Goal: Information Seeking & Learning: Check status

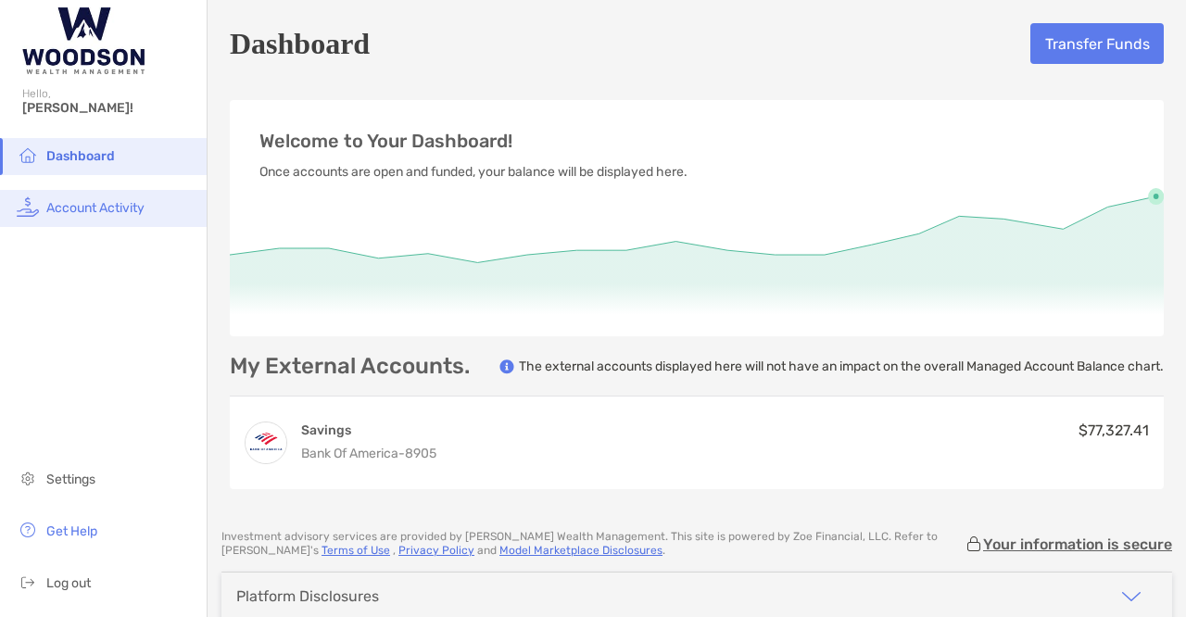
click at [43, 213] on li "Account Activity" at bounding box center [103, 208] width 207 height 37
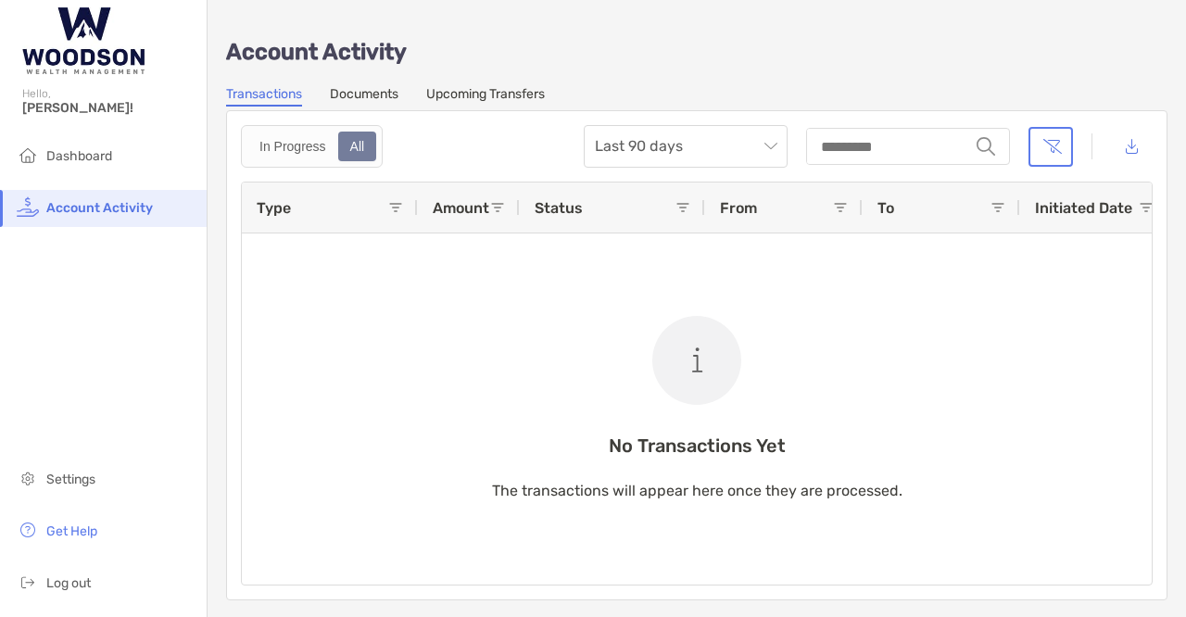
click at [387, 98] on link "Documents" at bounding box center [364, 96] width 69 height 20
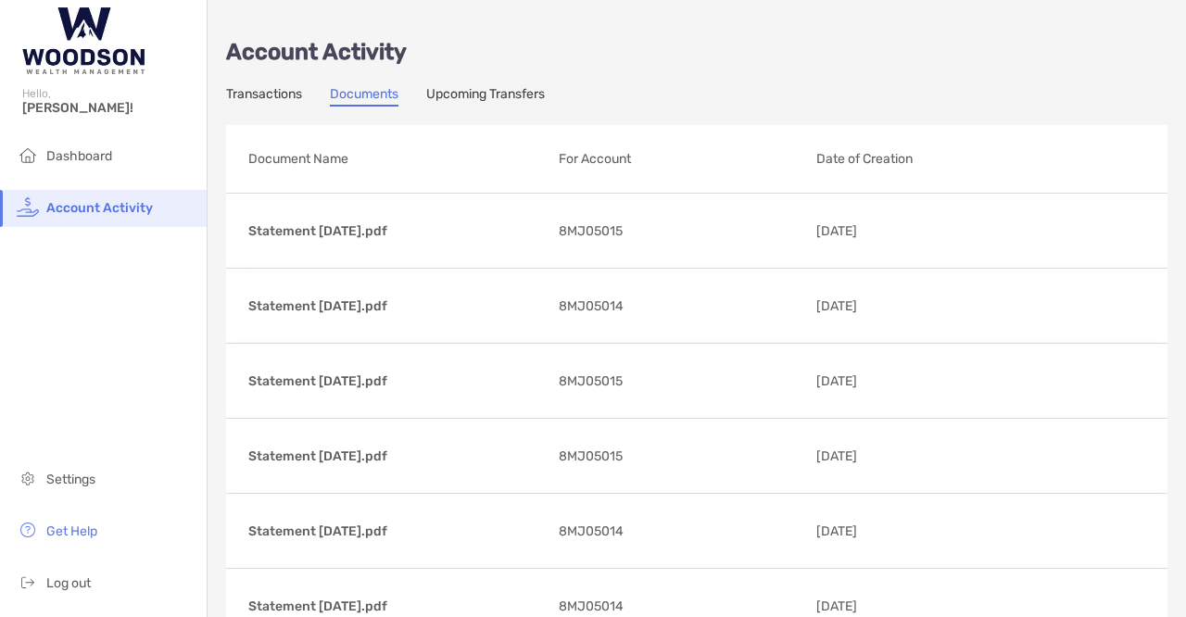
click at [493, 95] on link "Upcoming Transfers" at bounding box center [485, 96] width 119 height 20
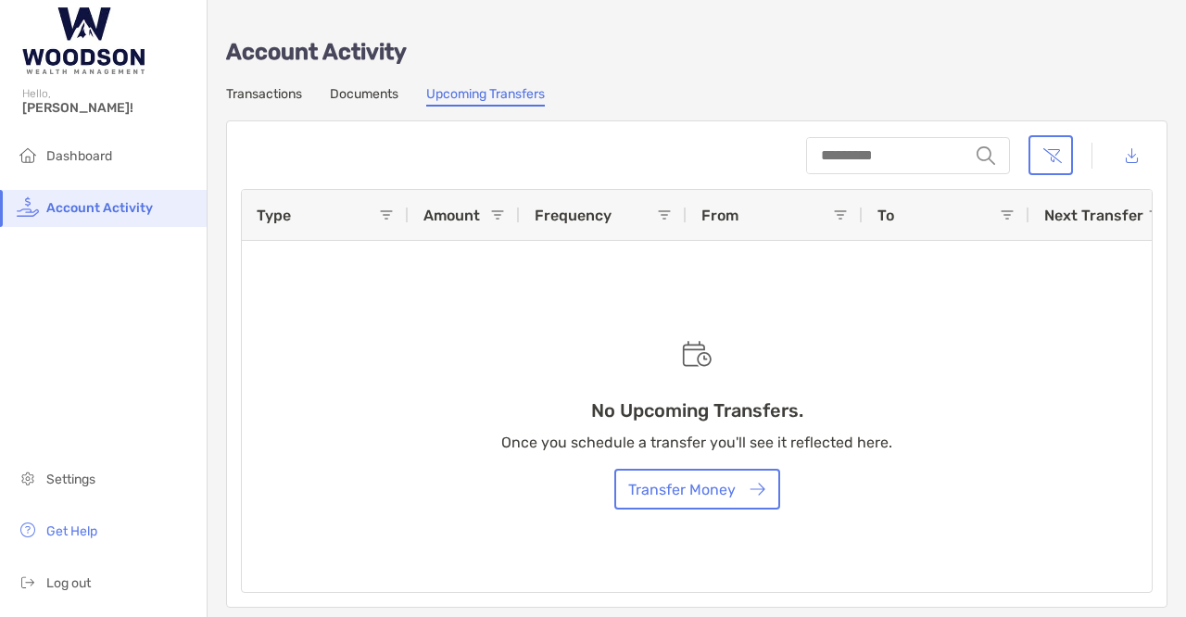
click at [361, 91] on link "Documents" at bounding box center [364, 96] width 69 height 20
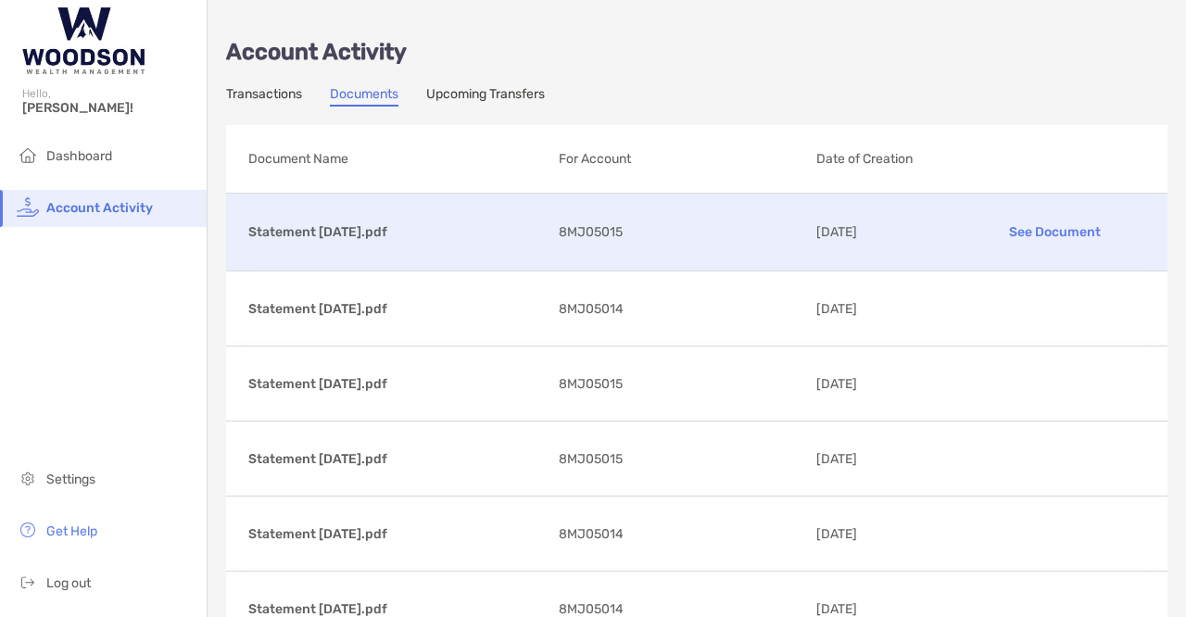
click at [296, 234] on p "Statement [DATE].pdf" at bounding box center [396, 232] width 296 height 23
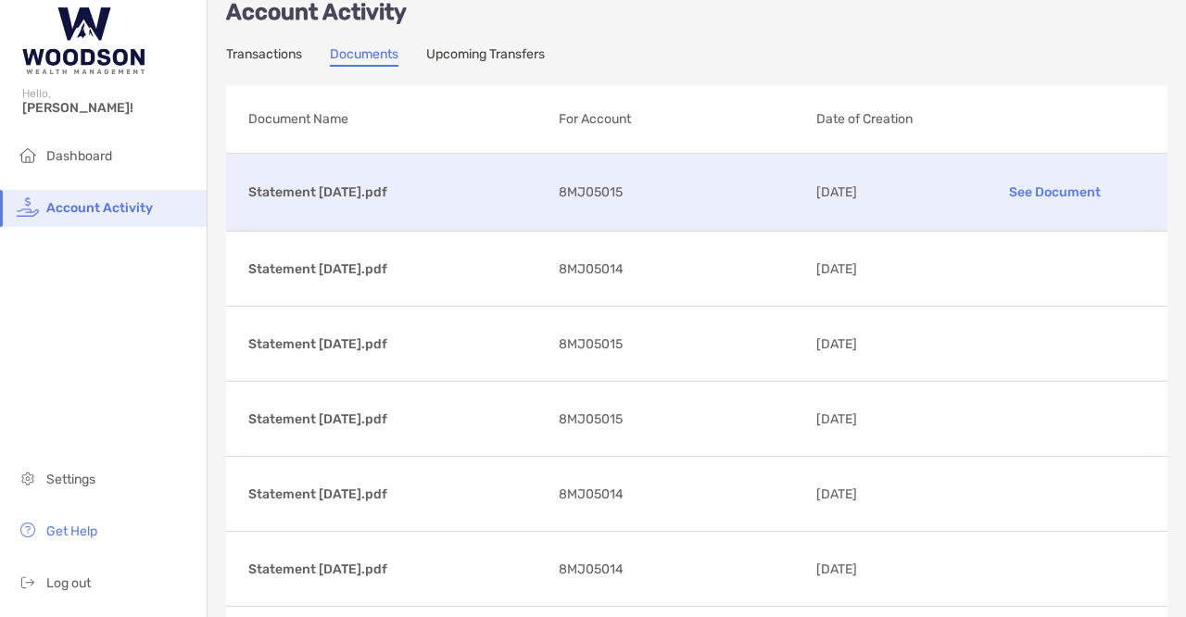
scroll to position [42, 0]
click at [350, 201] on div "Statement 01/31/2025.pdf See Document 8MJ05015 02/04/2025" at bounding box center [696, 190] width 941 height 77
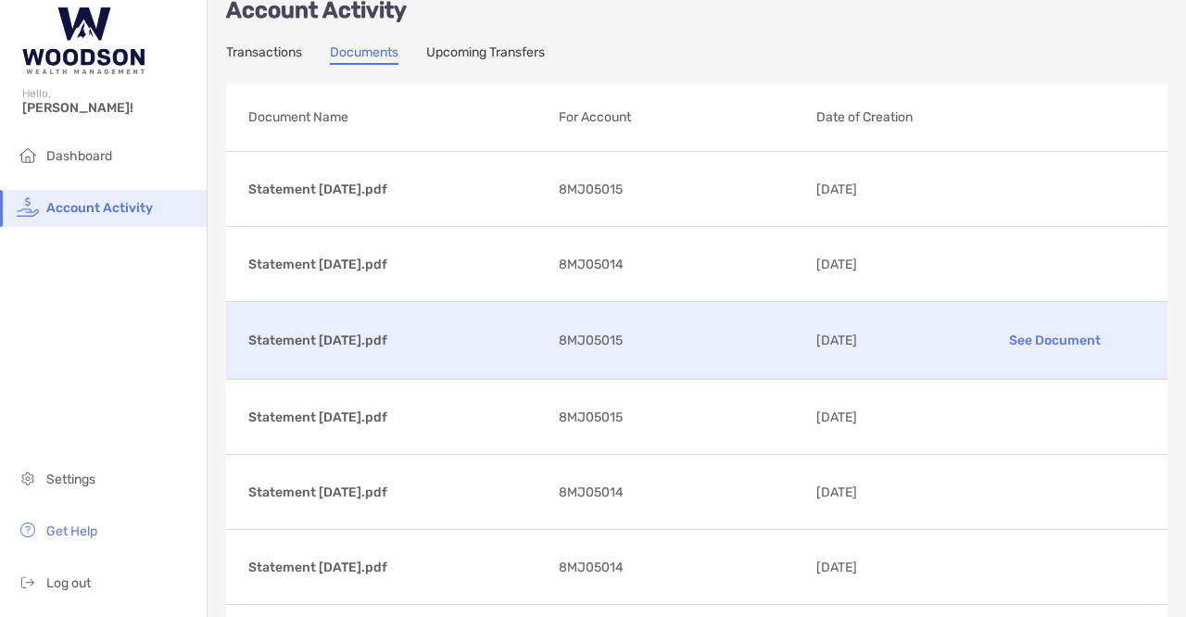
click at [1009, 330] on p "See Document" at bounding box center [1055, 340] width 180 height 32
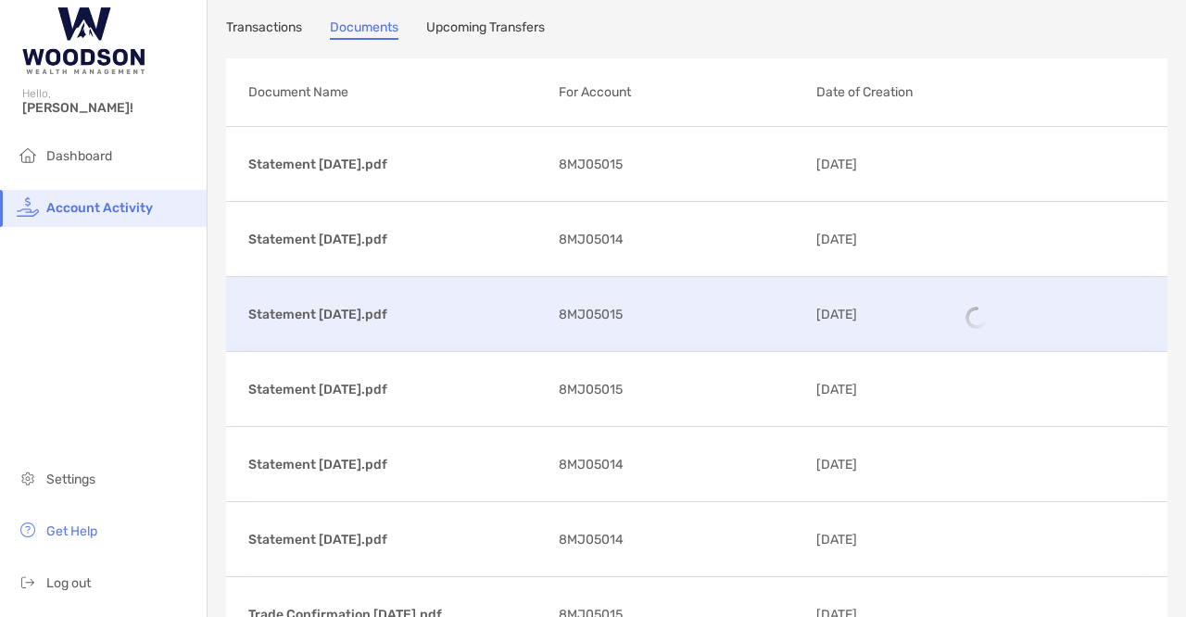
scroll to position [69, 0]
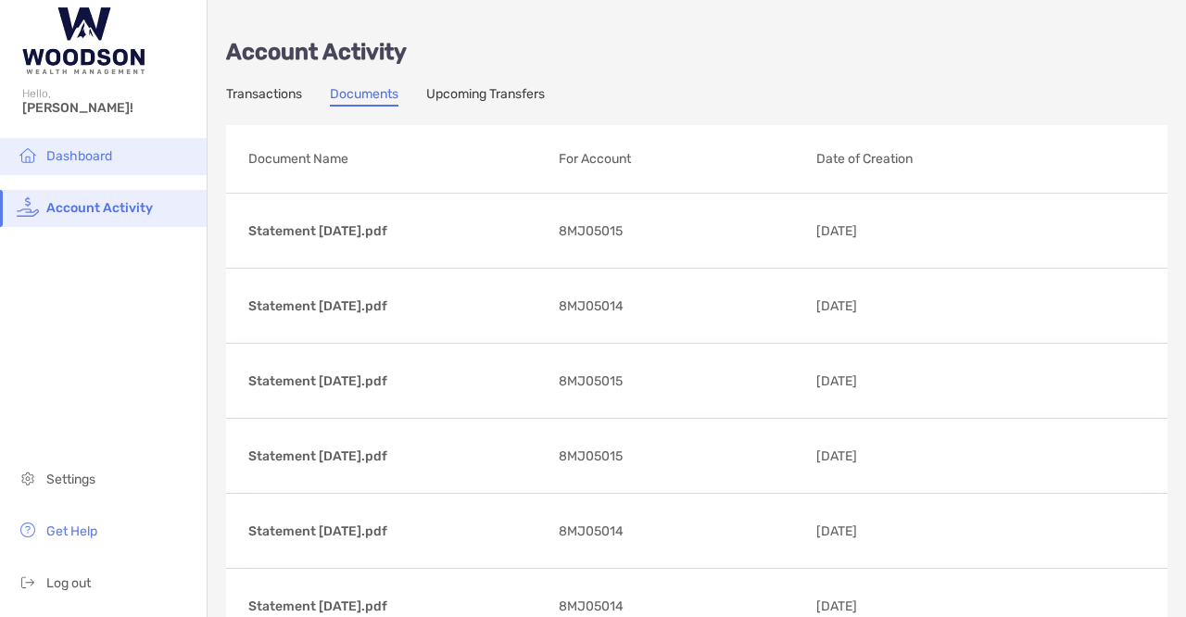
click at [142, 158] on li "Dashboard" at bounding box center [103, 156] width 207 height 37
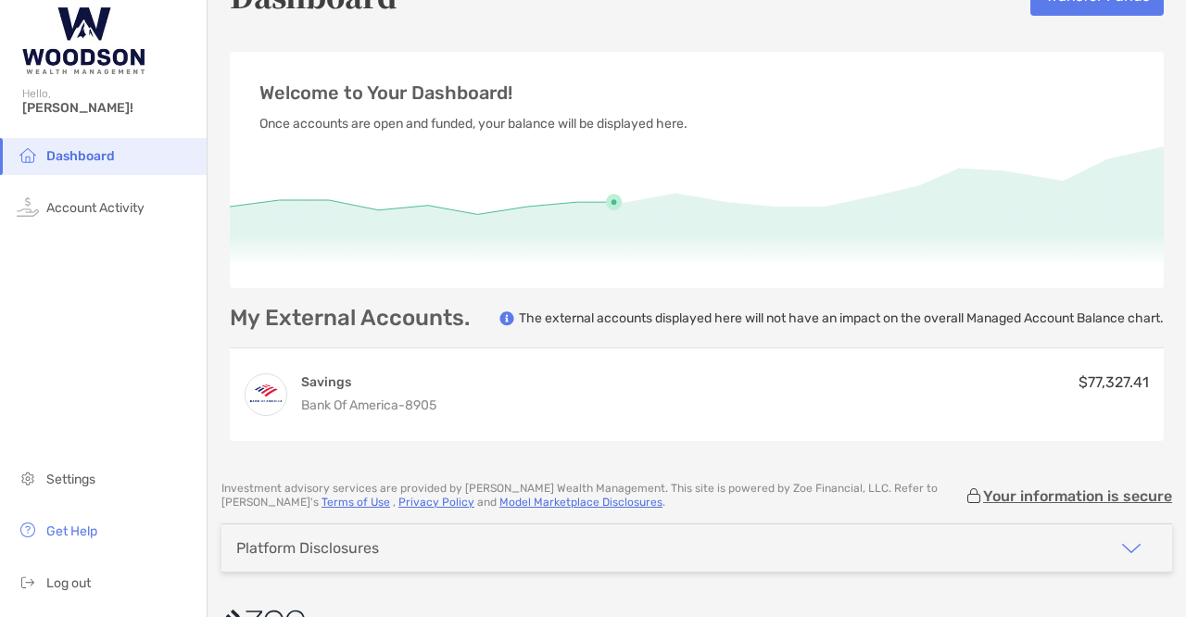
scroll to position [90, 0]
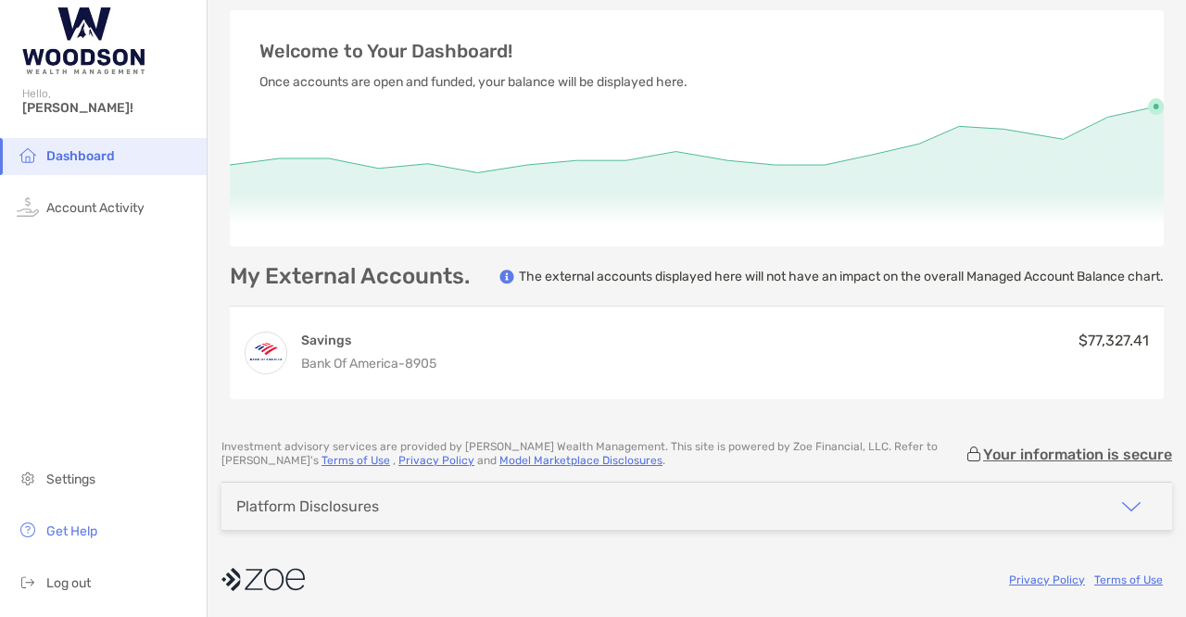
click at [1122, 509] on img "button" at bounding box center [1131, 507] width 22 height 22
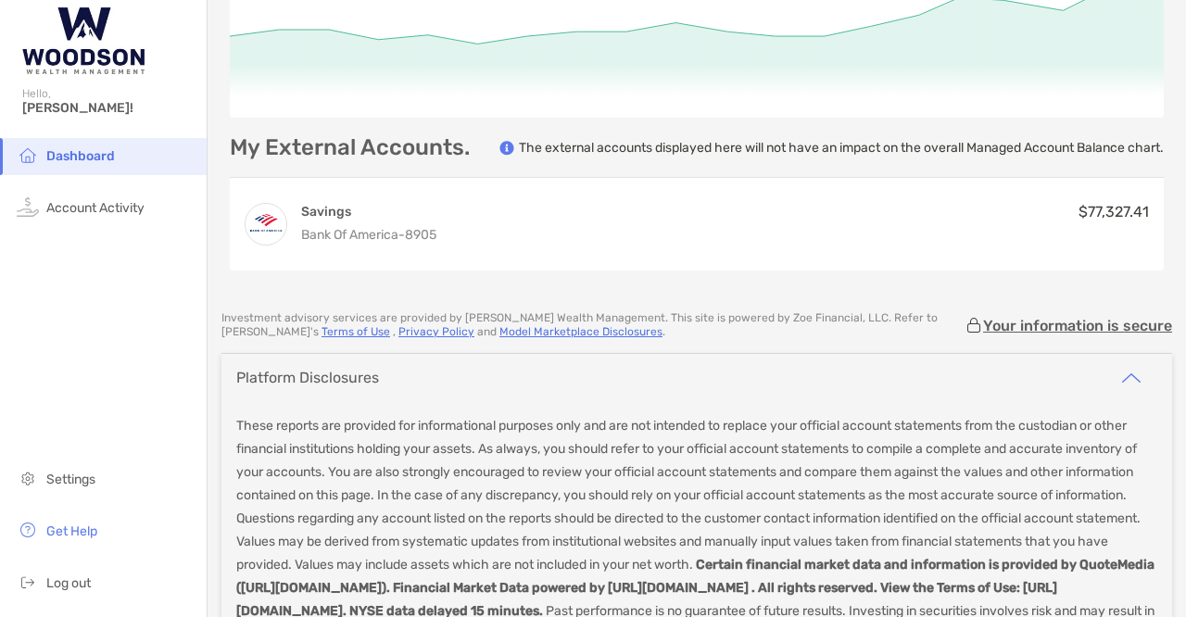
scroll to position [371, 0]
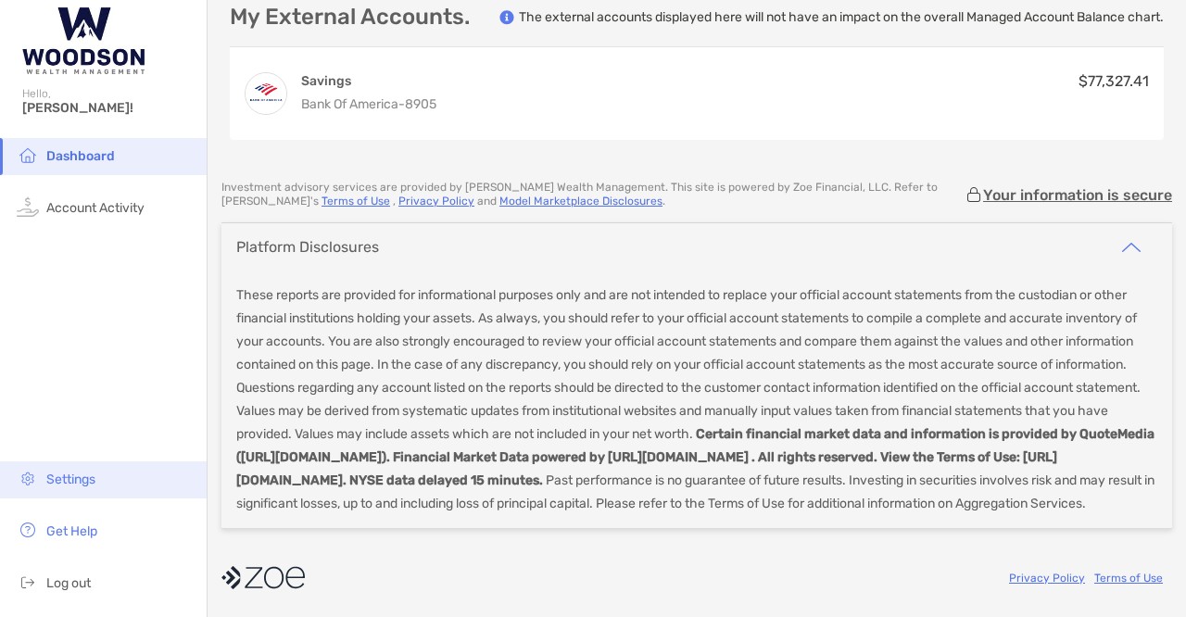
click at [72, 475] on span "Settings" at bounding box center [70, 480] width 49 height 16
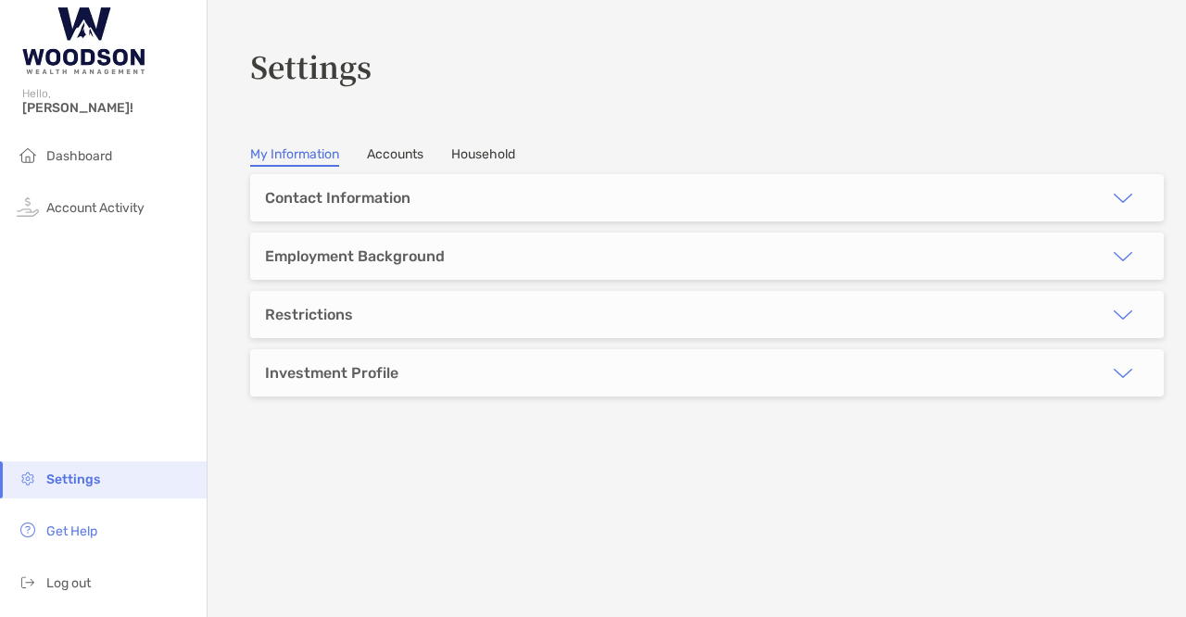
click at [401, 152] on link "Accounts" at bounding box center [395, 156] width 57 height 20
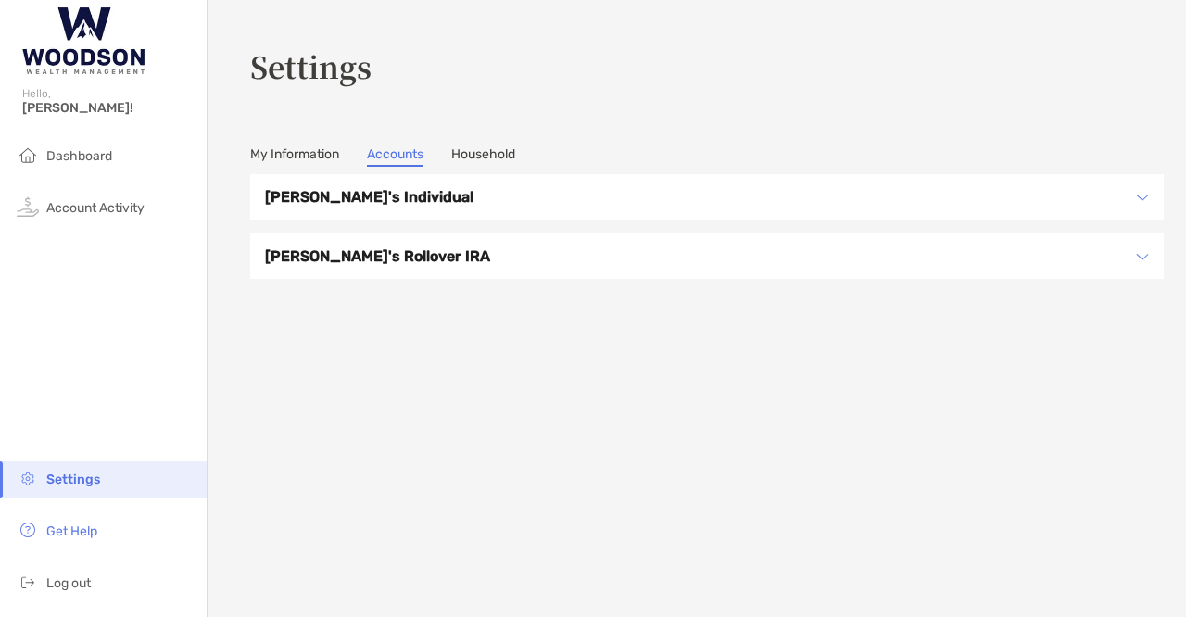
click at [1121, 210] on div "Leticia's Individual" at bounding box center [707, 196] width 914 height 45
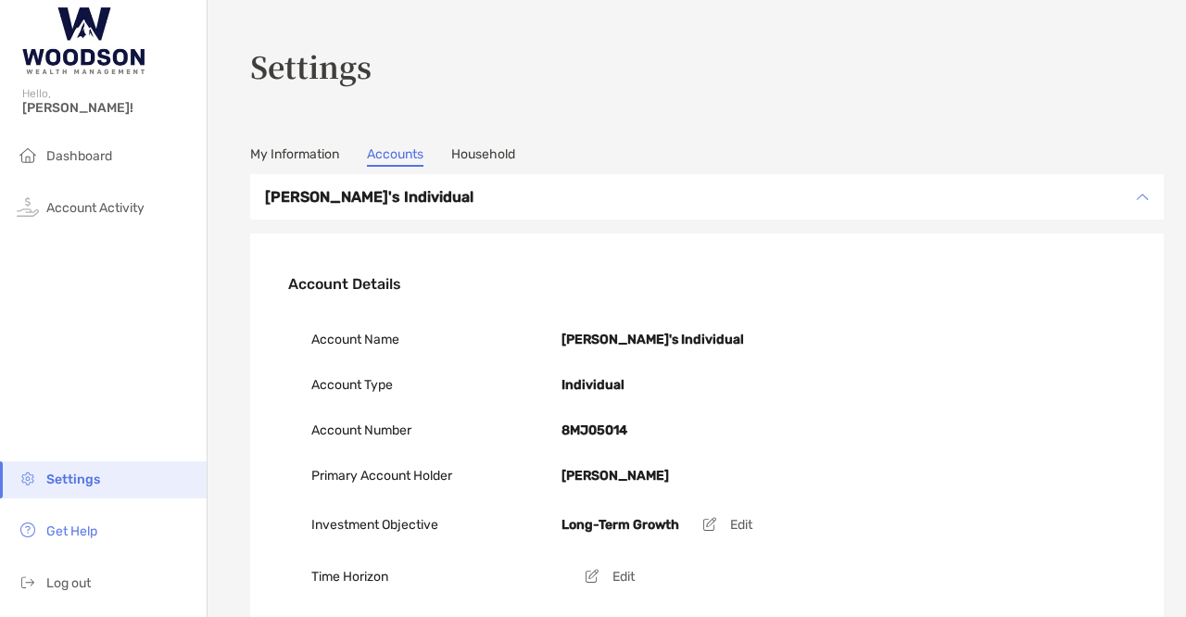
click at [1028, 342] on div "Account Name Leticia's Individual" at bounding box center [706, 339] width 791 height 45
click at [496, 161] on link "Household" at bounding box center [483, 156] width 64 height 20
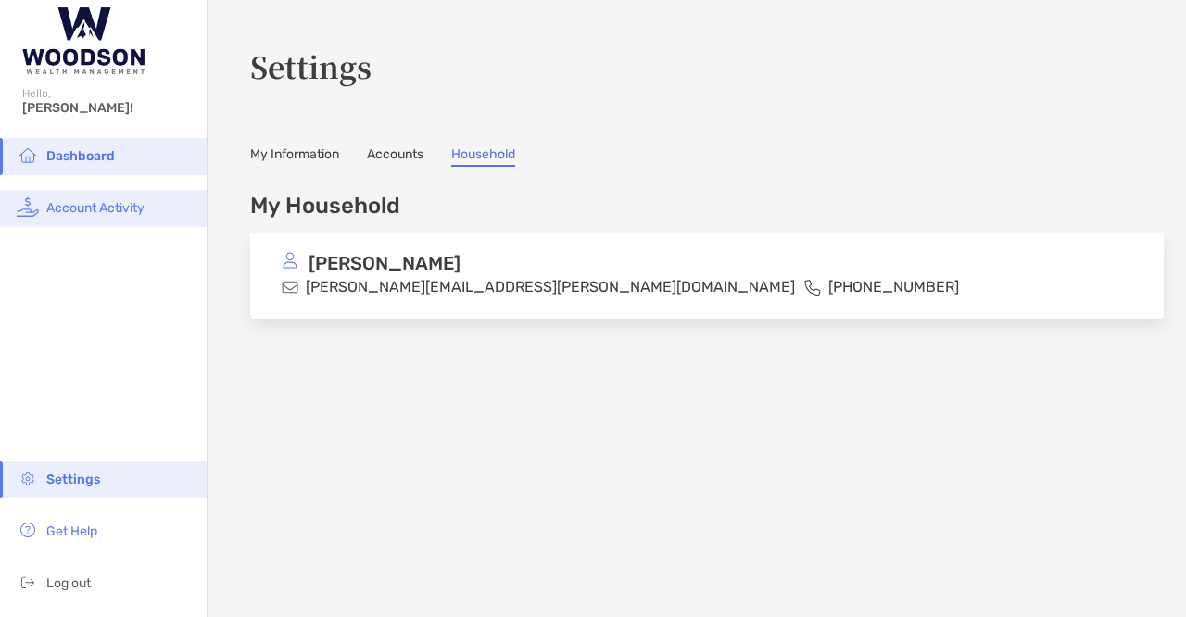
click at [101, 213] on span "Account Activity" at bounding box center [95, 208] width 98 height 16
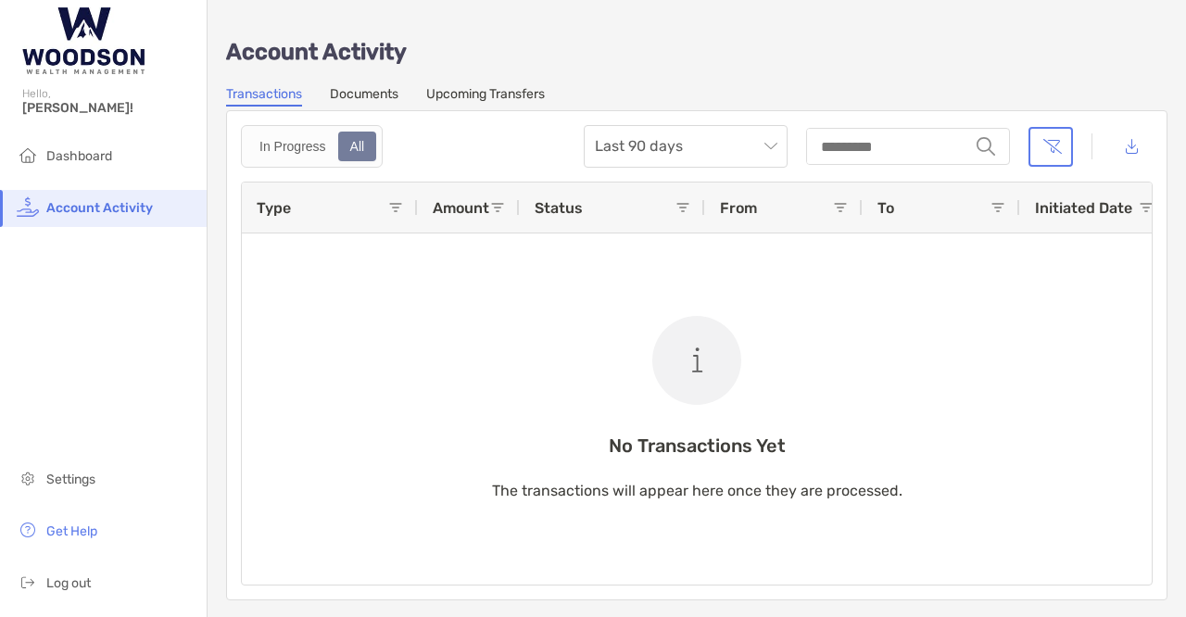
click at [394, 357] on div "No Transactions Yet The transactions will appear here once they are processed." at bounding box center [697, 384] width 910 height 402
click at [393, 101] on link "Documents" at bounding box center [364, 96] width 69 height 20
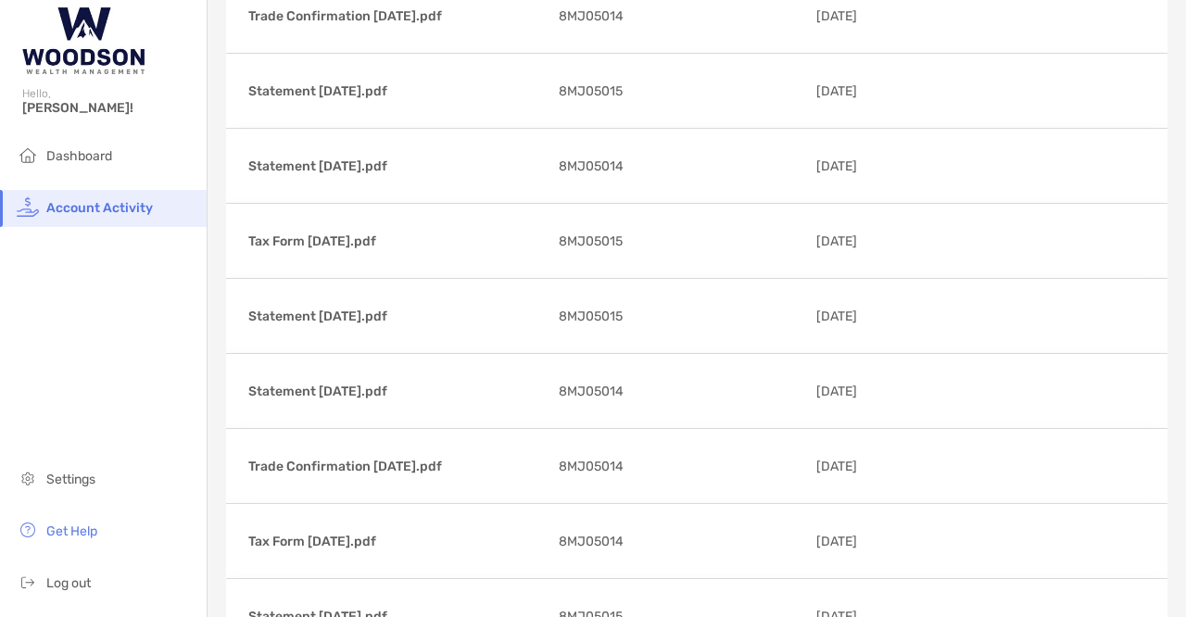
scroll to position [2920, 0]
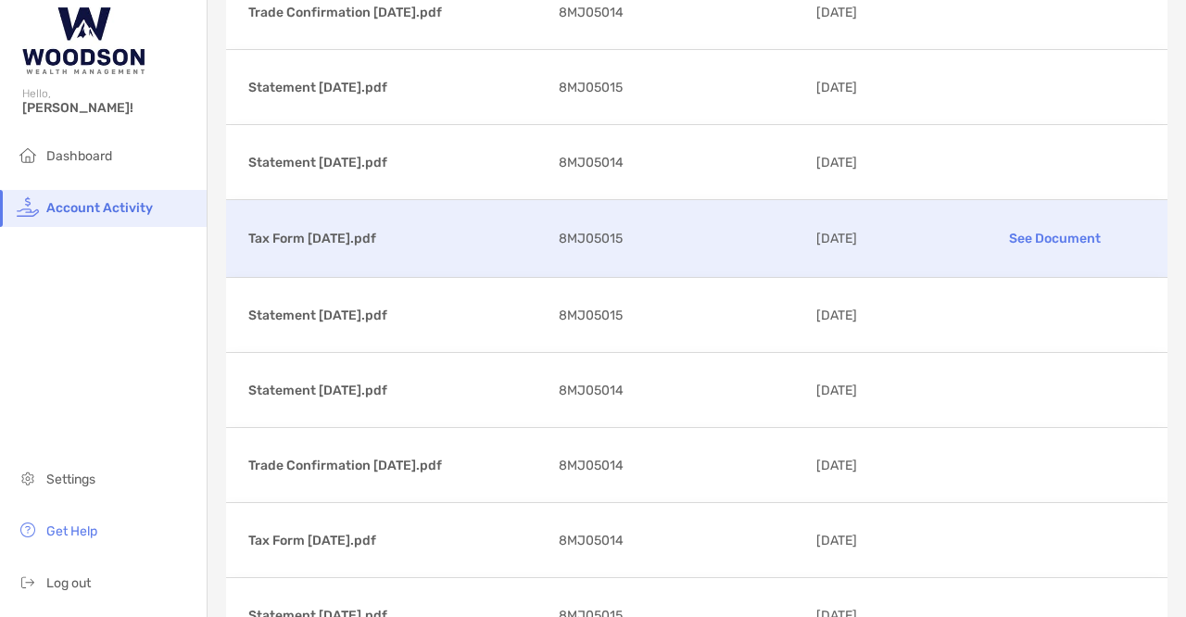
click at [360, 205] on div "Tax Form 05/17/2024.pdf See Document 8MJ05015 05/21/2024" at bounding box center [696, 238] width 941 height 77
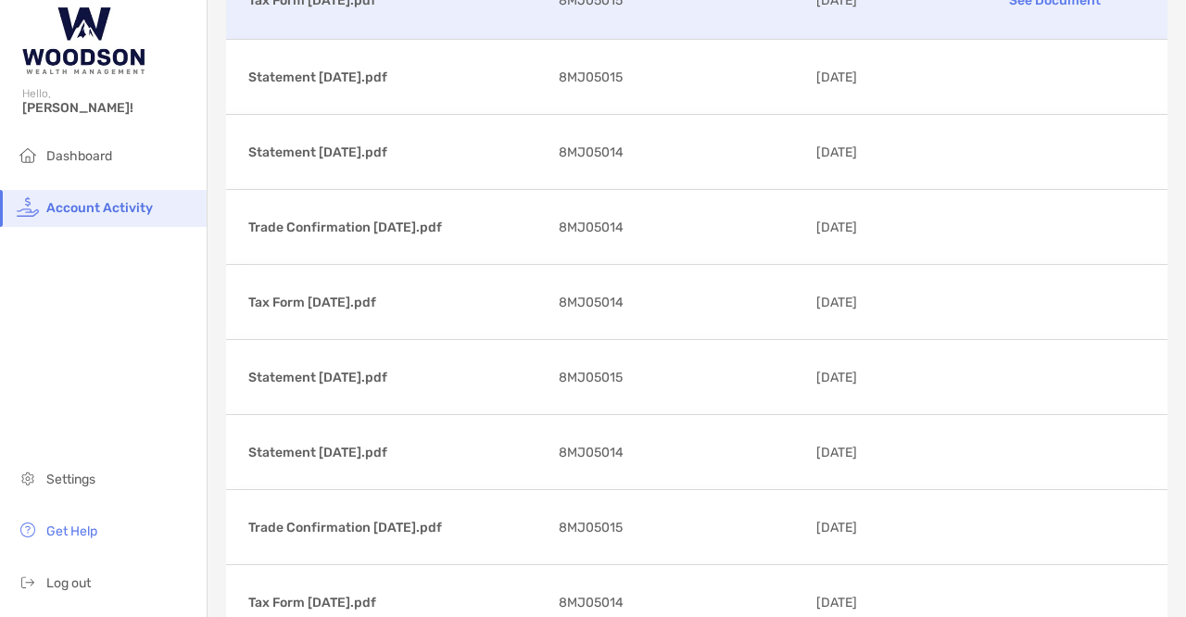
scroll to position [3166, 0]
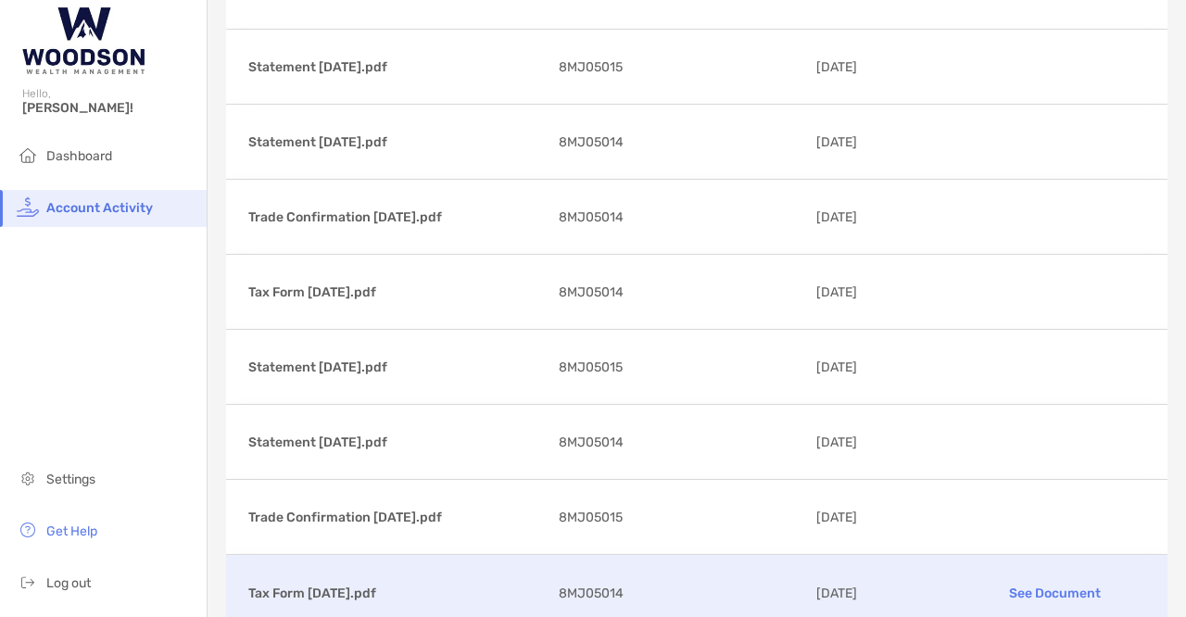
click at [368, 582] on p "Tax Form [DATE].pdf" at bounding box center [396, 593] width 296 height 23
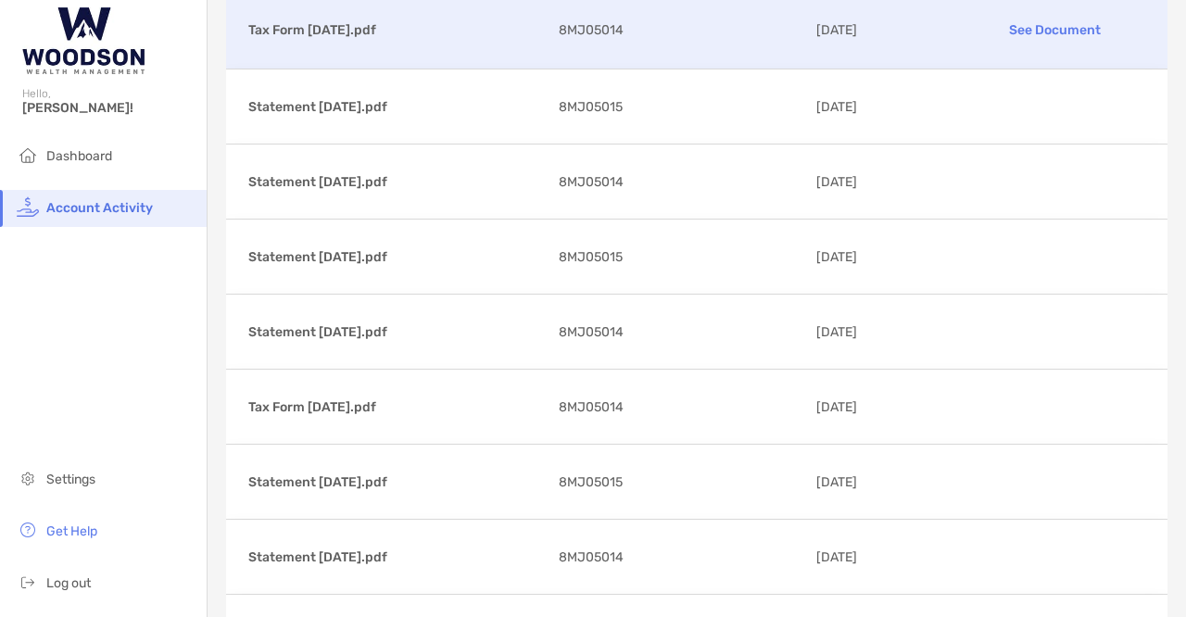
scroll to position [3747, 0]
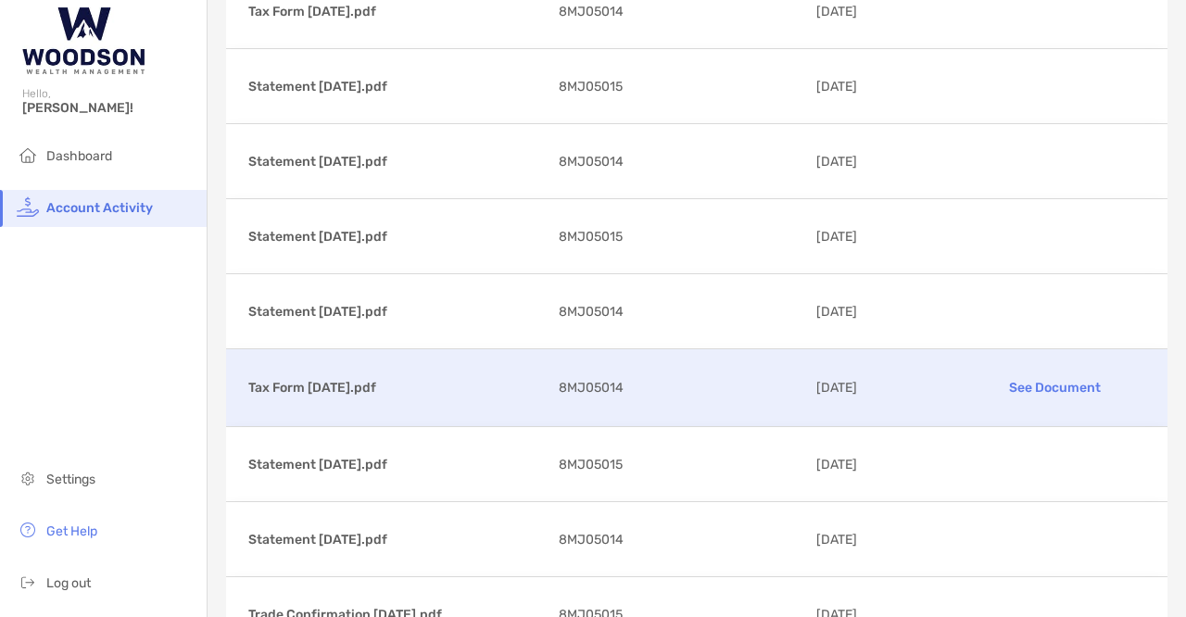
click at [307, 378] on div "Tax Form 02/13/2024.pdf See Document 8MJ05014 02/15/2024" at bounding box center [696, 387] width 941 height 77
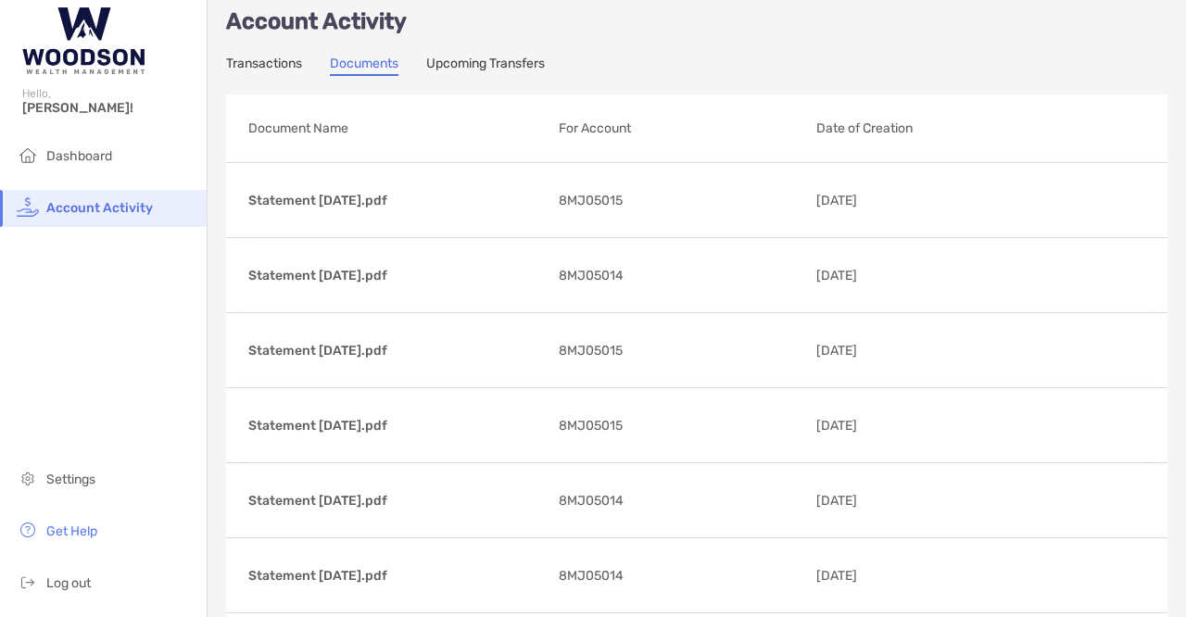
scroll to position [0, 0]
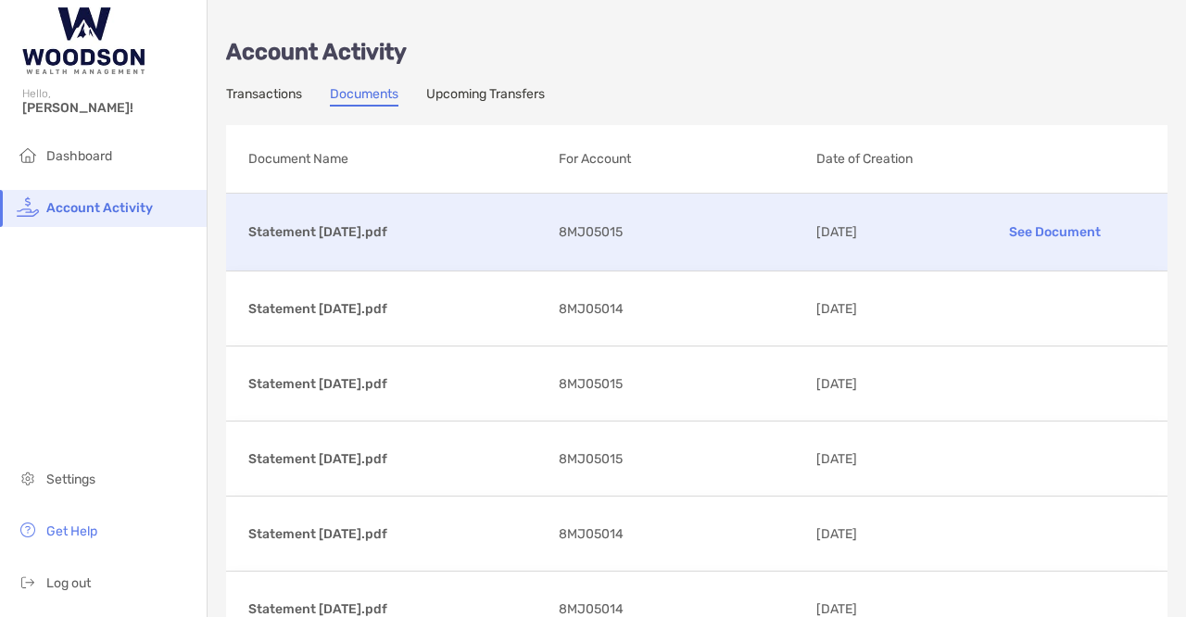
click at [352, 243] on div "Statement 01/31/2025.pdf See Document 8MJ05015 02/04/2025" at bounding box center [696, 232] width 941 height 77
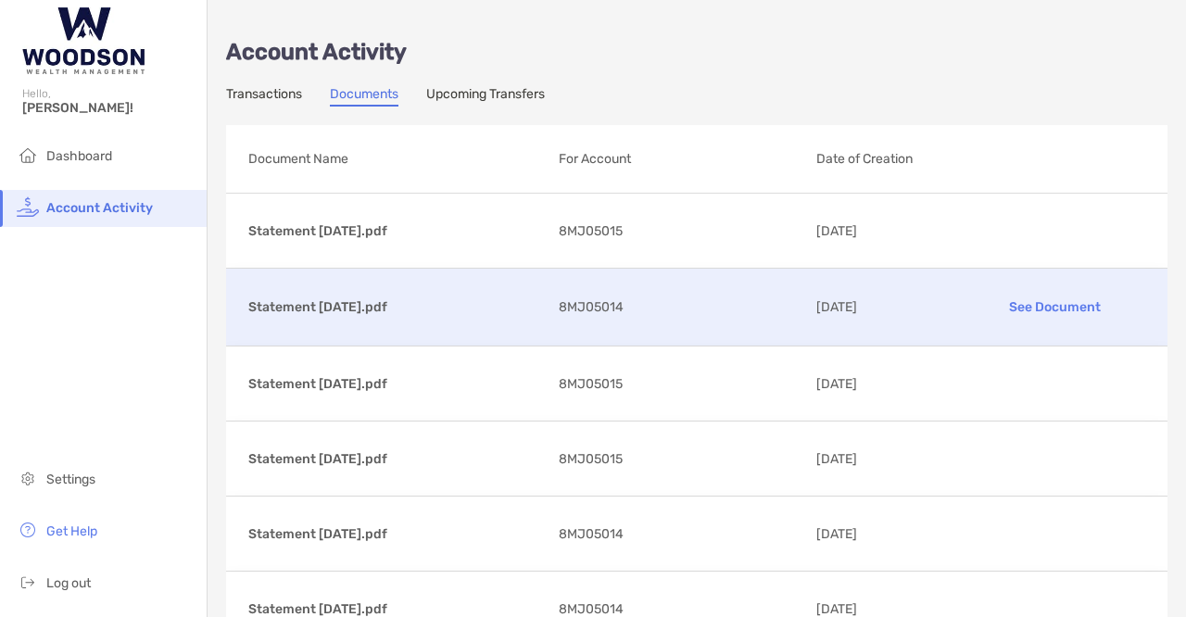
click at [335, 316] on p "Statement [DATE].pdf" at bounding box center [396, 307] width 296 height 23
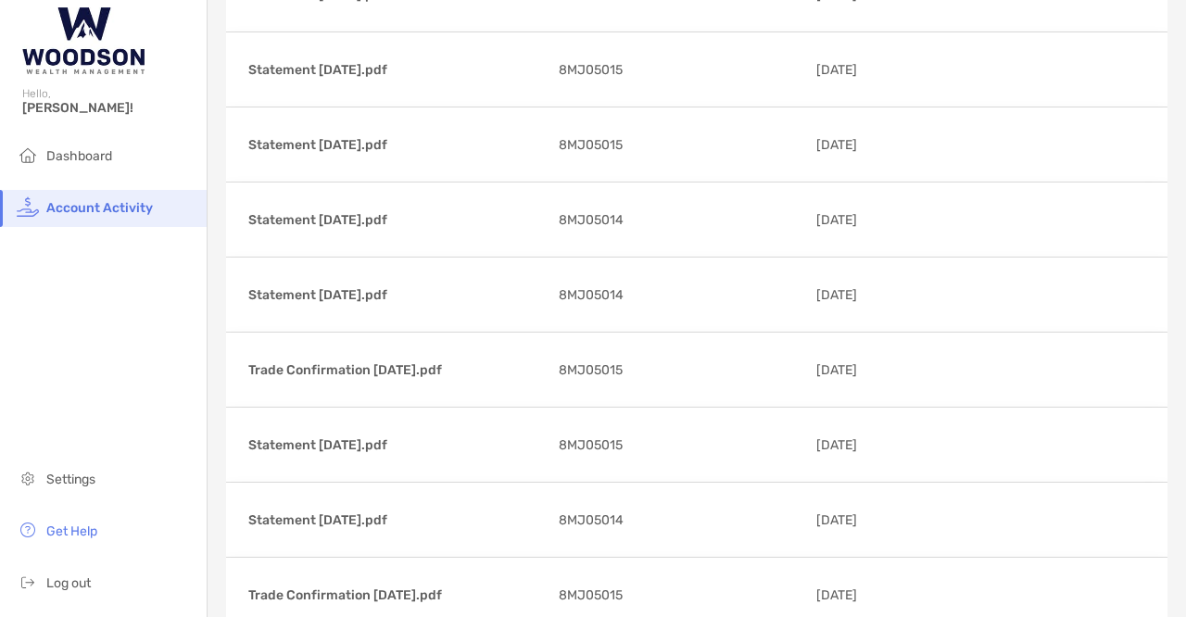
scroll to position [367, 0]
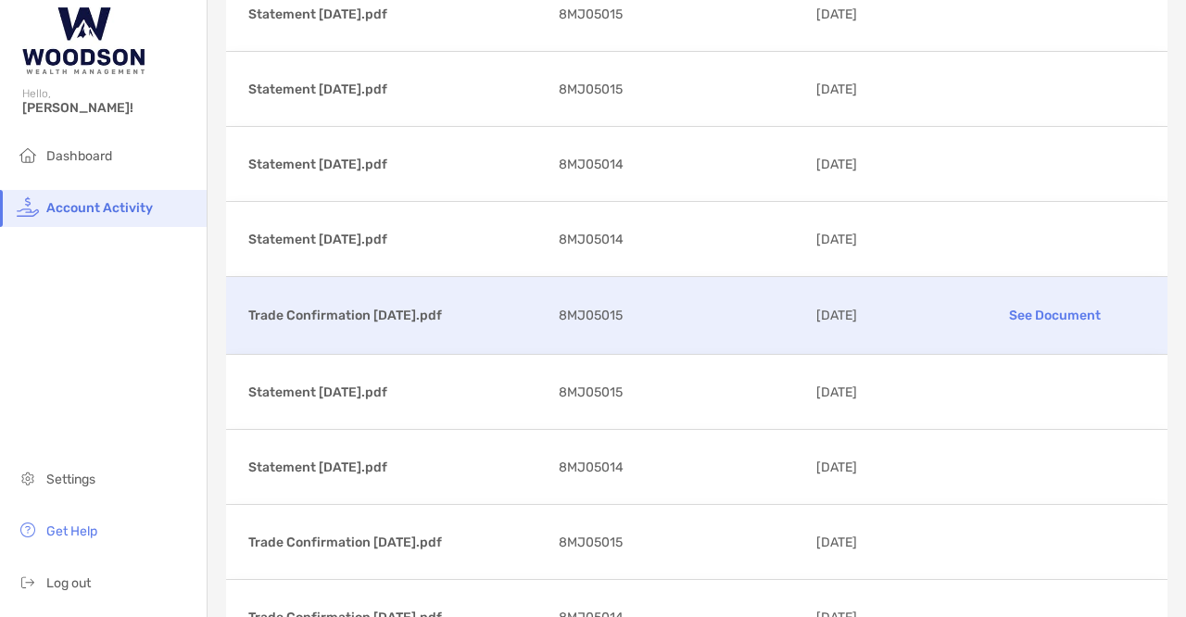
click at [427, 335] on div "Trade Confirmation [DATE].pdf See Document 8MJ05015 [DATE]" at bounding box center [696, 315] width 941 height 77
